Goal: Information Seeking & Learning: Learn about a topic

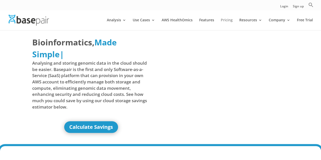
click at [229, 21] on link "Pricing" at bounding box center [227, 24] width 12 height 12
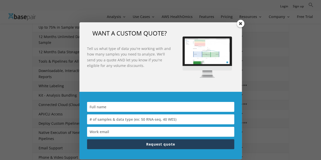
scroll to position [173, 0]
click at [243, 23] on span at bounding box center [241, 24] width 8 height 8
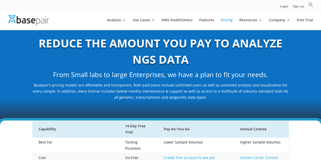
scroll to position [16, 0]
